Goal: Task Accomplishment & Management: Complete application form

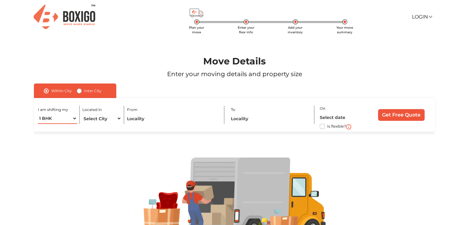
click at [71, 120] on select "1 BHK 2 BHK 3 BHK 3 + BHK FEW ITEMS" at bounding box center [57, 118] width 39 height 11
select select "FEW ITEMS"
click at [38, 113] on select "1 BHK 2 BHK 3 BHK 3 + BHK FEW ITEMS" at bounding box center [57, 118] width 39 height 11
click at [96, 121] on select "Select City [GEOGRAPHIC_DATA] [GEOGRAPHIC_DATA] [GEOGRAPHIC_DATA] [GEOGRAPHIC_D…" at bounding box center [101, 118] width 39 height 11
select select "[GEOGRAPHIC_DATA]"
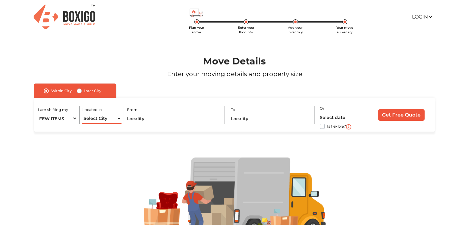
click at [82, 113] on select "Select City [GEOGRAPHIC_DATA] [GEOGRAPHIC_DATA] [GEOGRAPHIC_DATA] [GEOGRAPHIC_D…" at bounding box center [101, 118] width 39 height 11
click at [116, 122] on select "Select City [GEOGRAPHIC_DATA] [GEOGRAPHIC_DATA] [GEOGRAPHIC_DATA] [GEOGRAPHIC_D…" at bounding box center [101, 118] width 39 height 11
click at [165, 116] on input "text" at bounding box center [173, 118] width 92 height 11
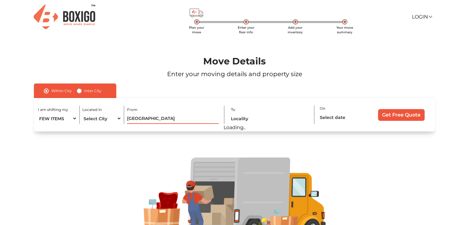
type input "[GEOGRAPHIC_DATA]"
click at [256, 120] on input "text" at bounding box center [270, 118] width 79 height 11
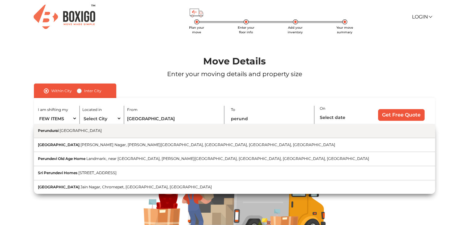
click at [213, 136] on button "Perundurai [GEOGRAPHIC_DATA]" at bounding box center [234, 131] width 401 height 14
type input "Perundurai, [GEOGRAPHIC_DATA]"
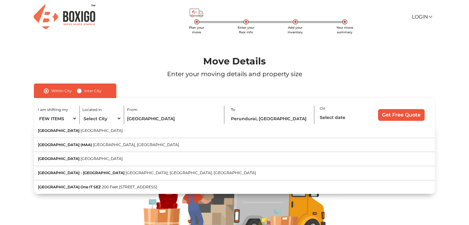
click at [213, 136] on button "[GEOGRAPHIC_DATA] [GEOGRAPHIC_DATA]" at bounding box center [234, 131] width 401 height 14
type input "[GEOGRAPHIC_DATA], [GEOGRAPHIC_DATA]"
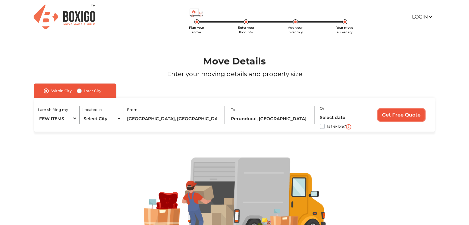
click at [381, 120] on input "Get Free Quote" at bounding box center [401, 115] width 47 height 12
click at [327, 127] on label "Is flexible?" at bounding box center [336, 126] width 19 height 6
click at [39, 127] on input "Is flexible?" at bounding box center [36, 126] width 5 height 6
checkbox input "true"
click at [396, 118] on input "Get Free Quote" at bounding box center [401, 115] width 47 height 12
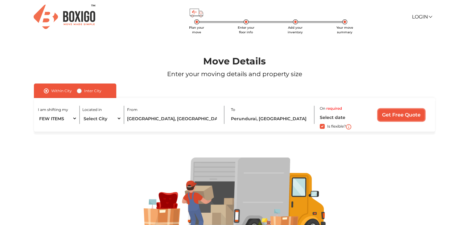
click at [396, 118] on input "Get Free Quote" at bounding box center [401, 115] width 47 height 12
click at [67, 117] on select "1 BHK 2 BHK 3 BHK 3 + BHK FEW ITEMS" at bounding box center [57, 118] width 39 height 11
click at [63, 117] on select "1 BHK 2 BHK 3 BHK 3 + BHK FEW ITEMS" at bounding box center [57, 118] width 39 height 11
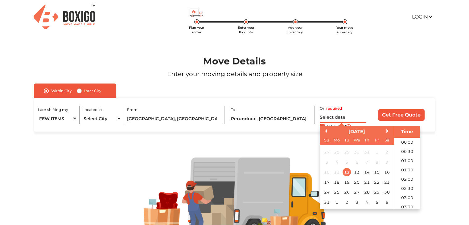
scroll to position [302, 0]
click at [322, 117] on input "text" at bounding box center [343, 117] width 46 height 11
click at [345, 188] on div "24 25 26 27 28 29 30" at bounding box center [356, 192] width 70 height 10
click at [355, 189] on div "27" at bounding box center [357, 192] width 8 height 8
type input "[DATE] 12:00 AM"
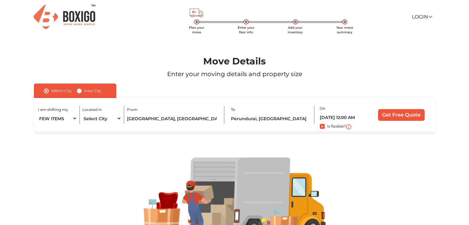
click at [385, 108] on div "I am shifting my 1 BHK 2 BHK 3 BHK 3 + BHK FEW ITEMS Located in Select City [GE…" at bounding box center [234, 115] width 401 height 34
click at [387, 111] on input "Get Free Quote" at bounding box center [401, 115] width 47 height 12
